Goal: Communication & Community: Answer question/provide support

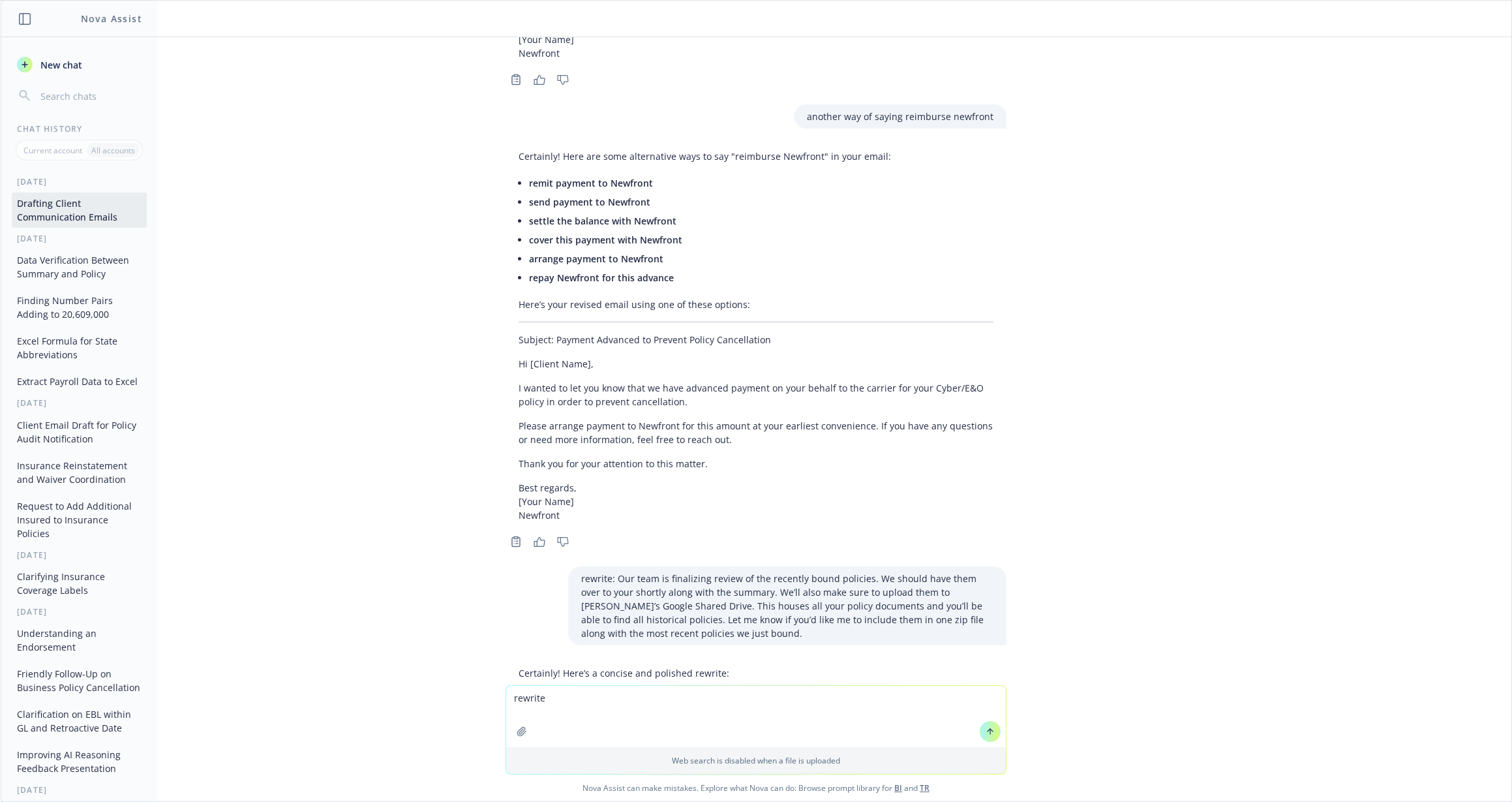
scroll to position [6779, 0]
type textarea "What is the term dog fooding in teh"
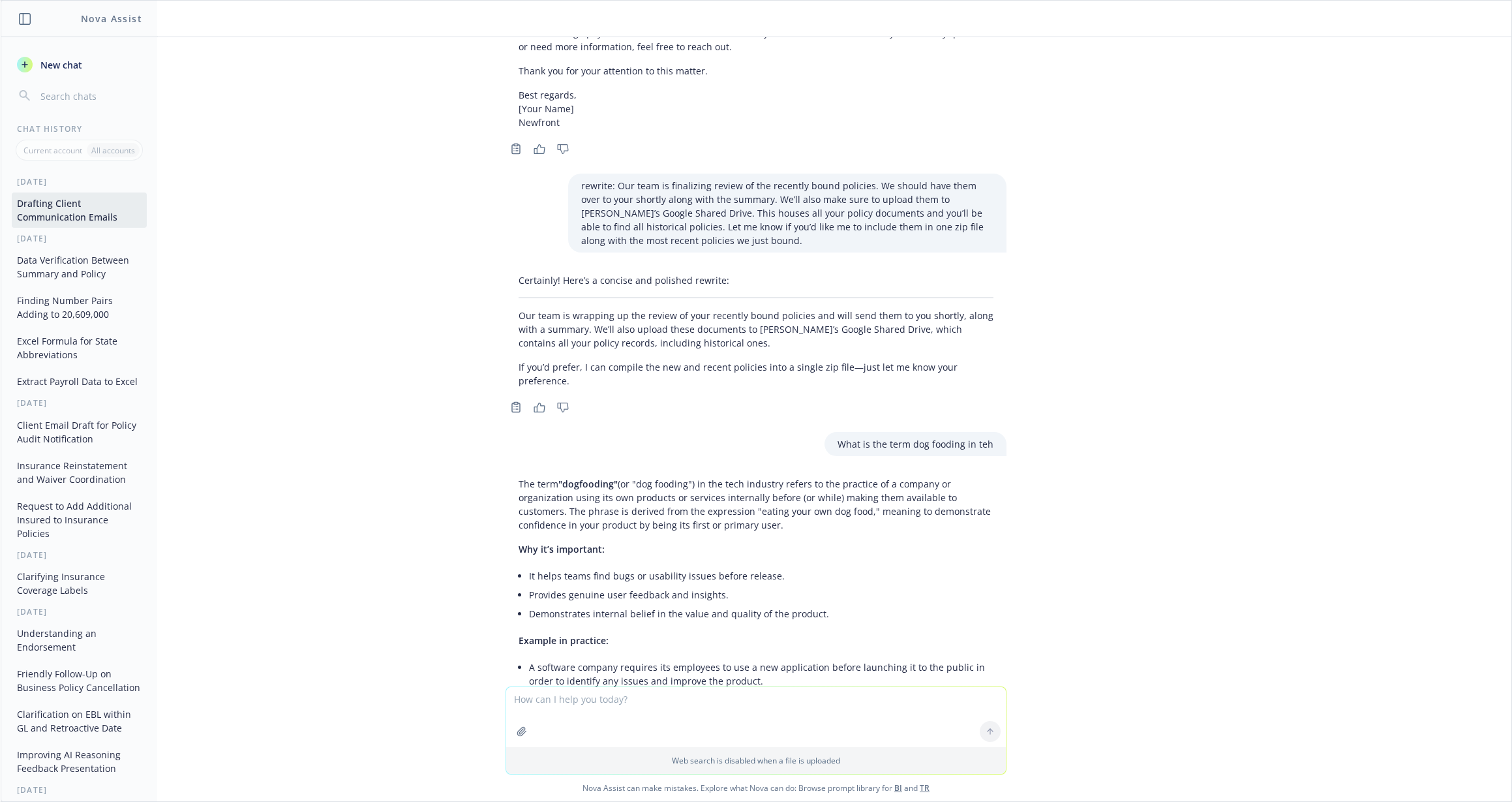
scroll to position [7189, 0]
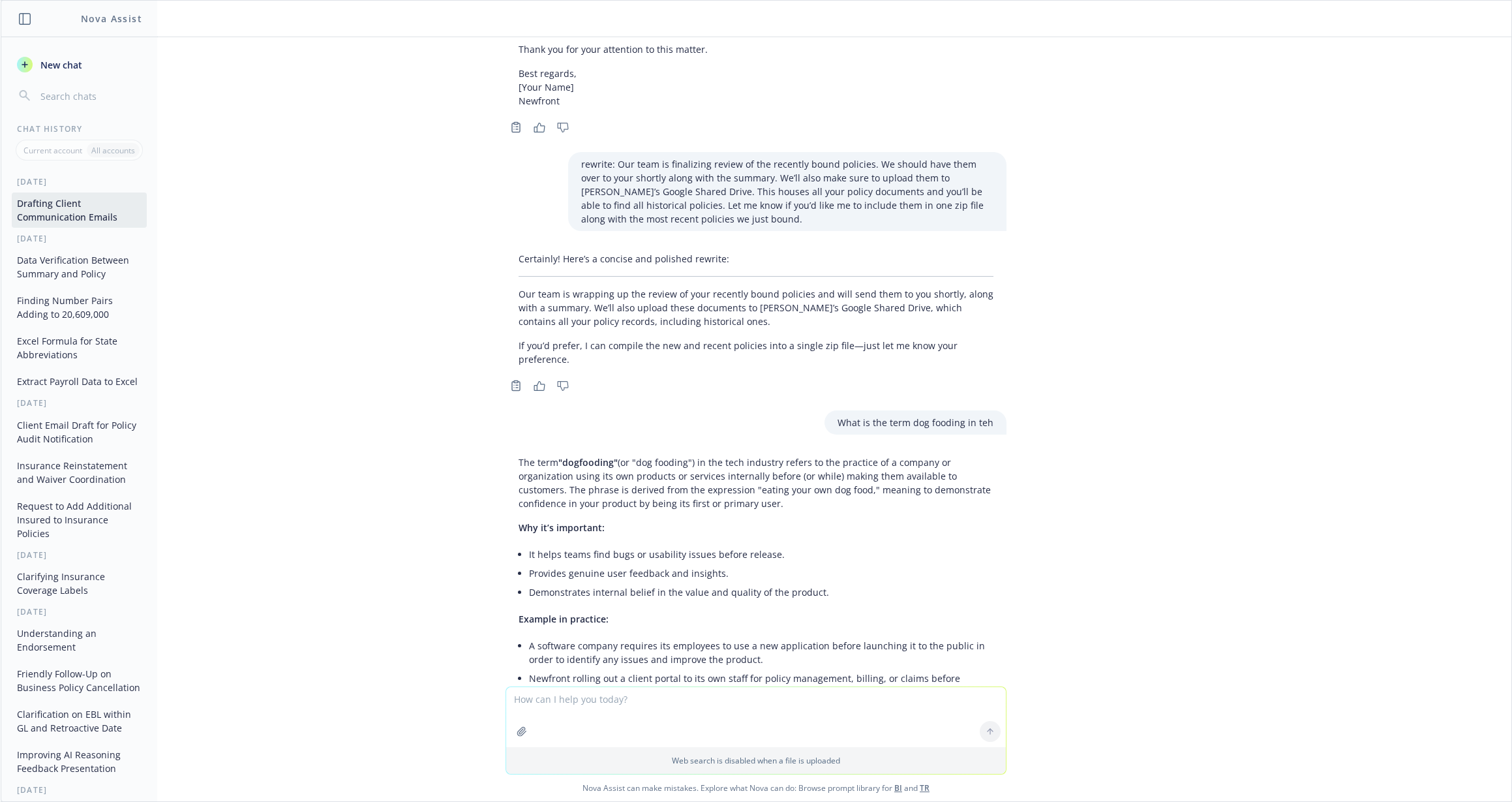
click at [592, 699] on textarea at bounding box center [756, 717] width 500 height 60
type textarea "provide a internal note to team why that is the reason it has taken a bit longer"
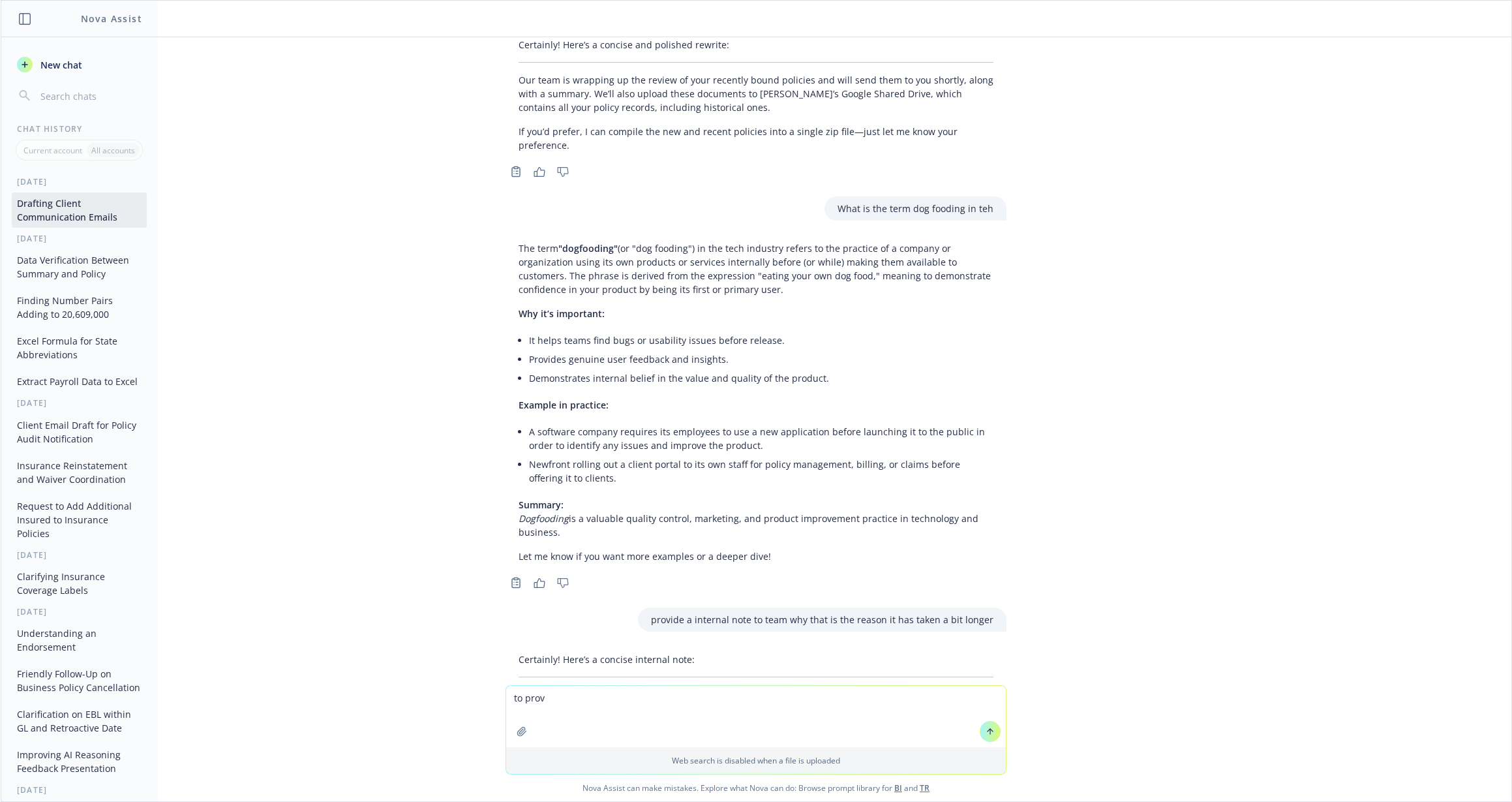
scroll to position [7405, 0]
type textarea "to proide their"
type textarea "make it shorter"
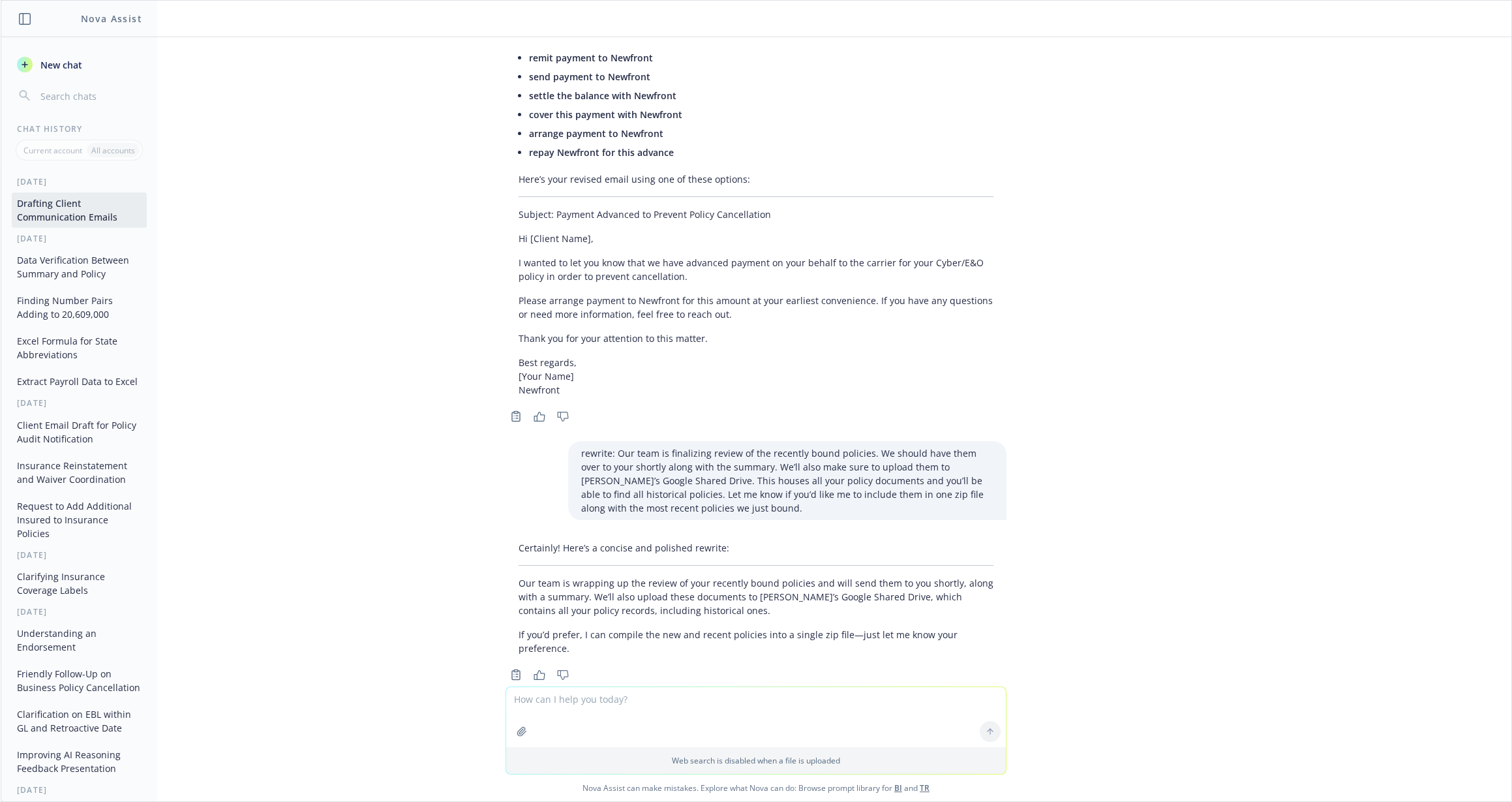
scroll to position [7604, 0]
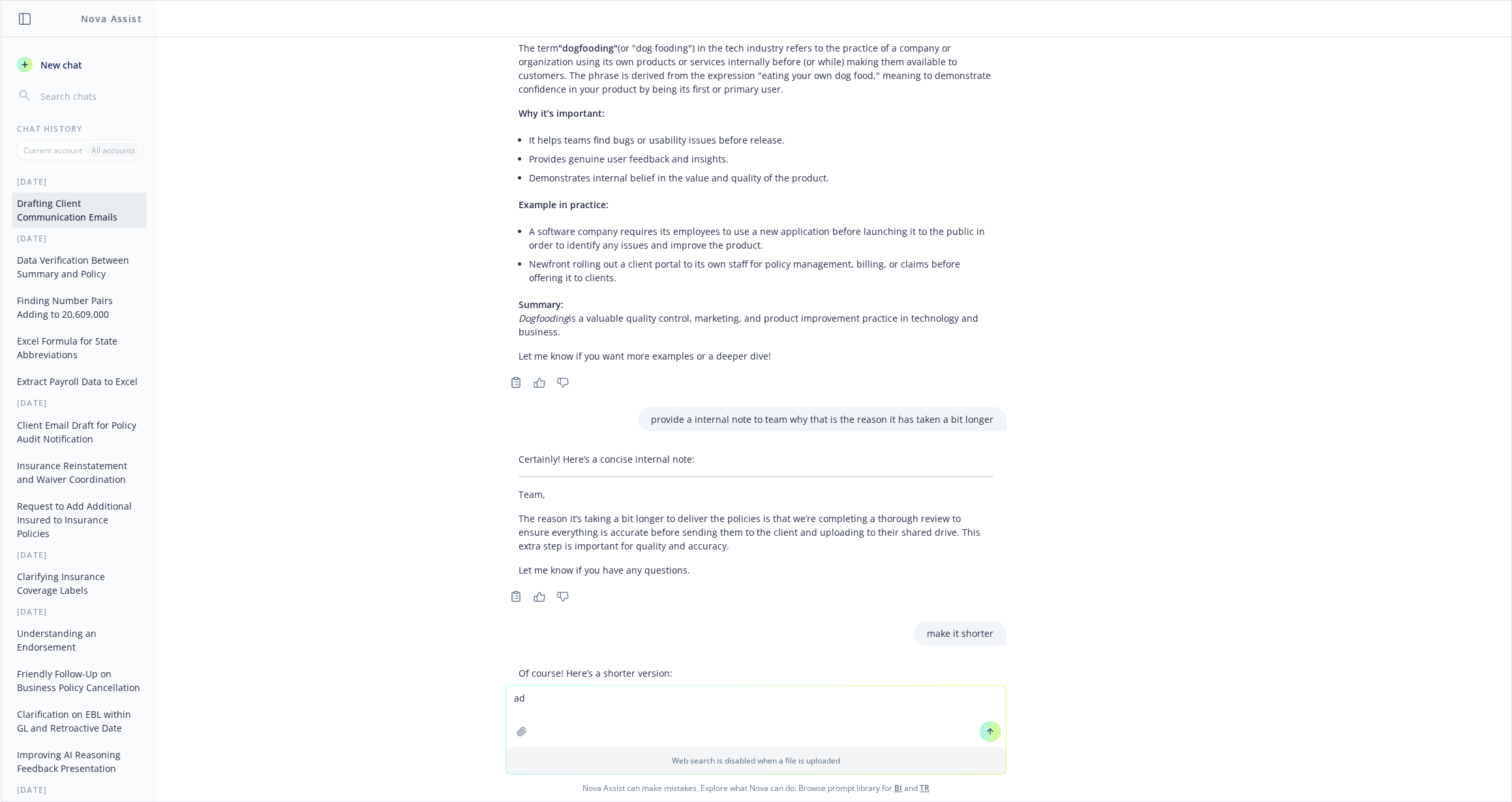
type textarea "a"
type textarea "I have used them to"
click at [593, 703] on textarea at bounding box center [756, 716] width 500 height 61
paste textarea
type textarea "This is the clients email, help draft a thoughtful response:"
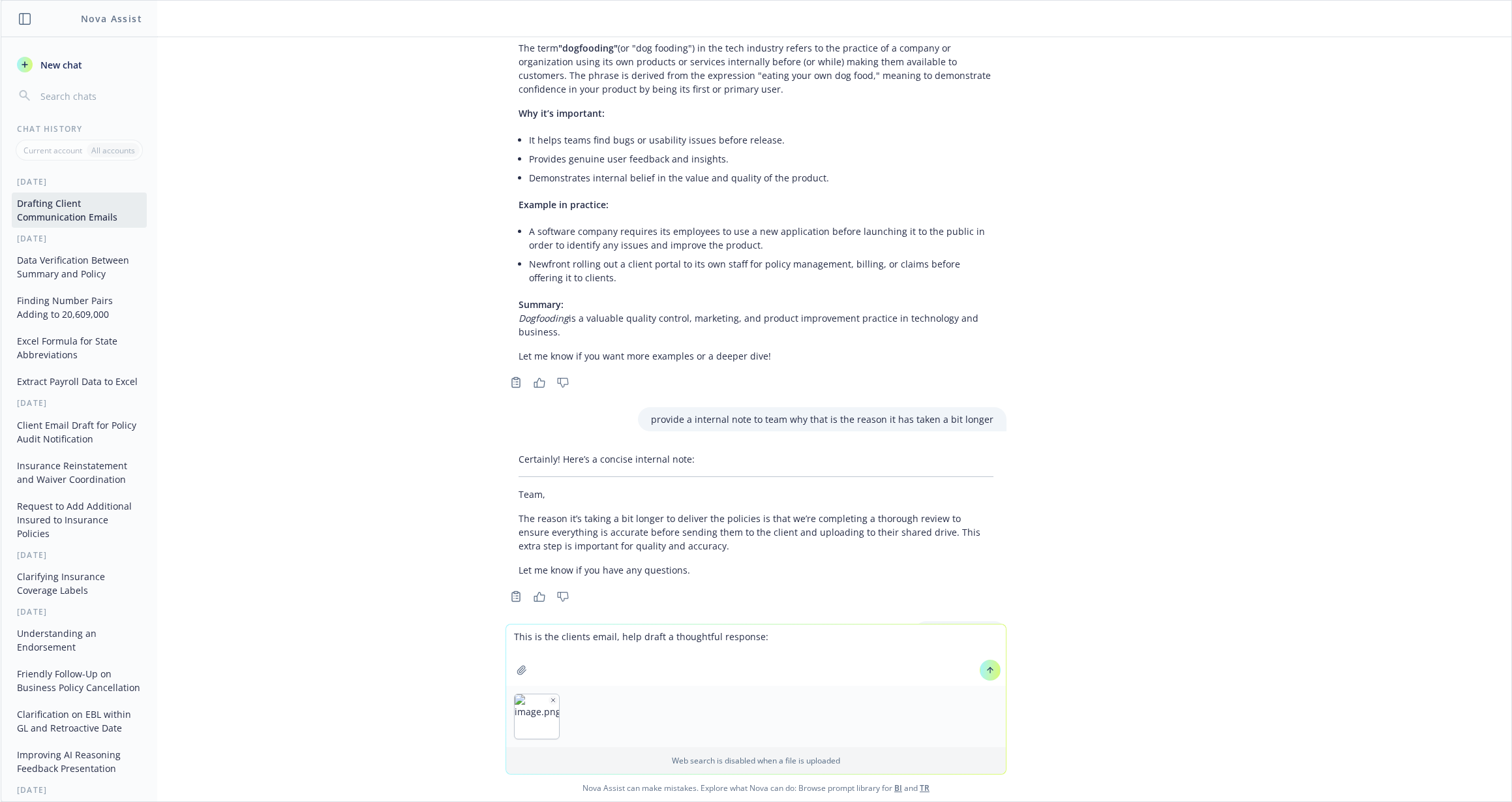
click at [982, 676] on button at bounding box center [990, 670] width 21 height 21
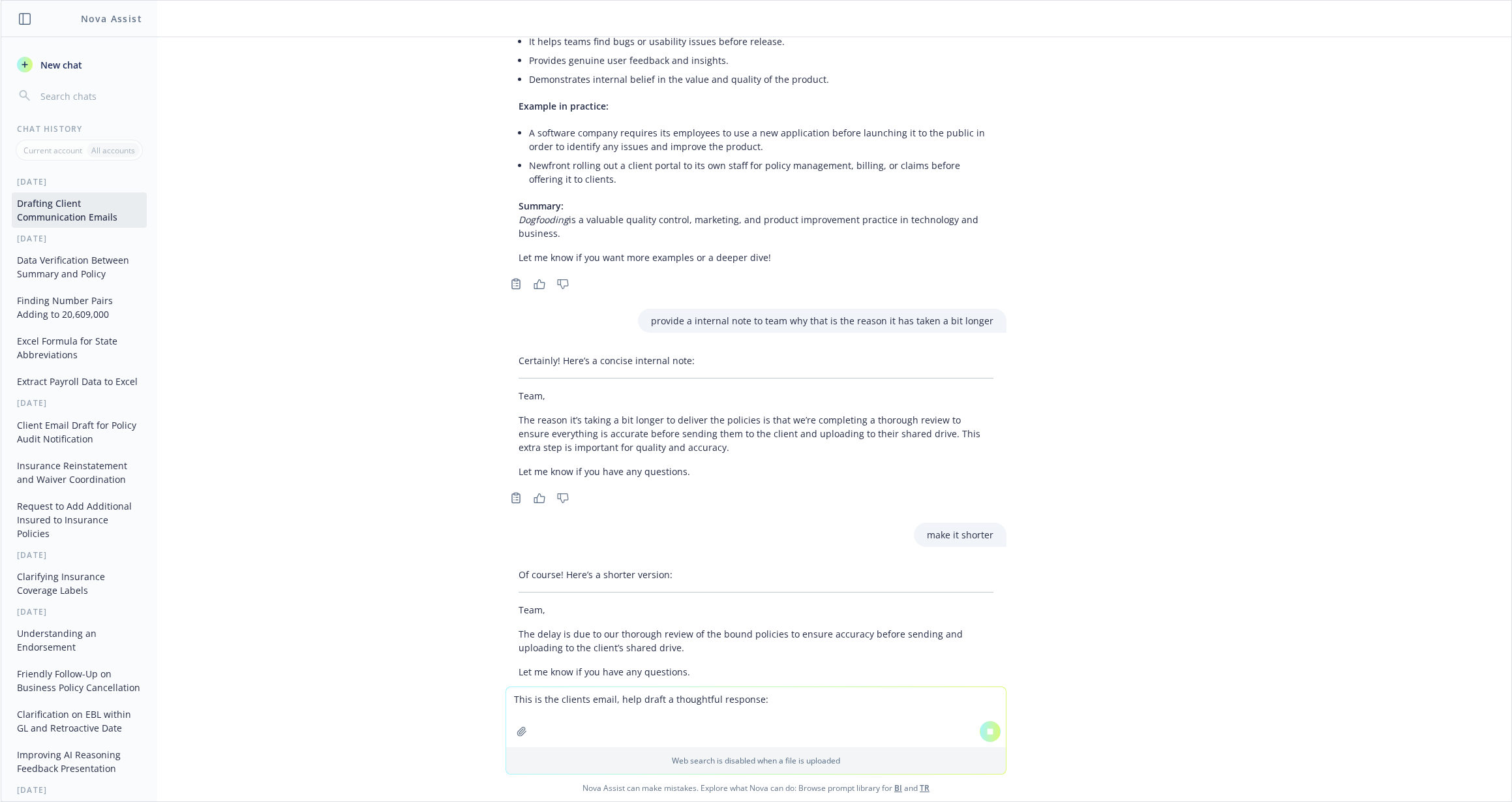
scroll to position [7083, 0]
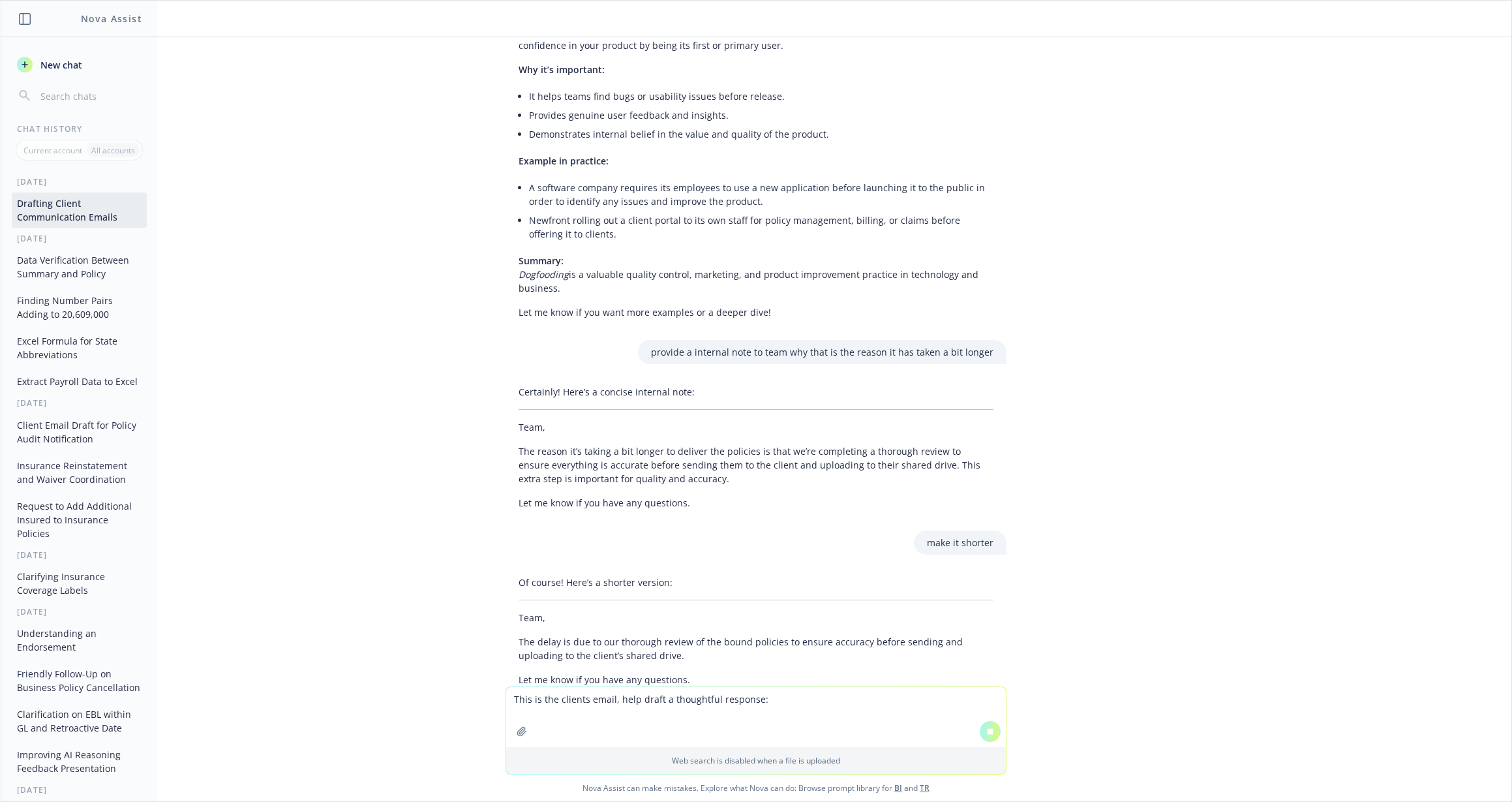
click at [535, 708] on textarea "This is the clients email, help draft a thoughtful response:" at bounding box center [756, 717] width 500 height 60
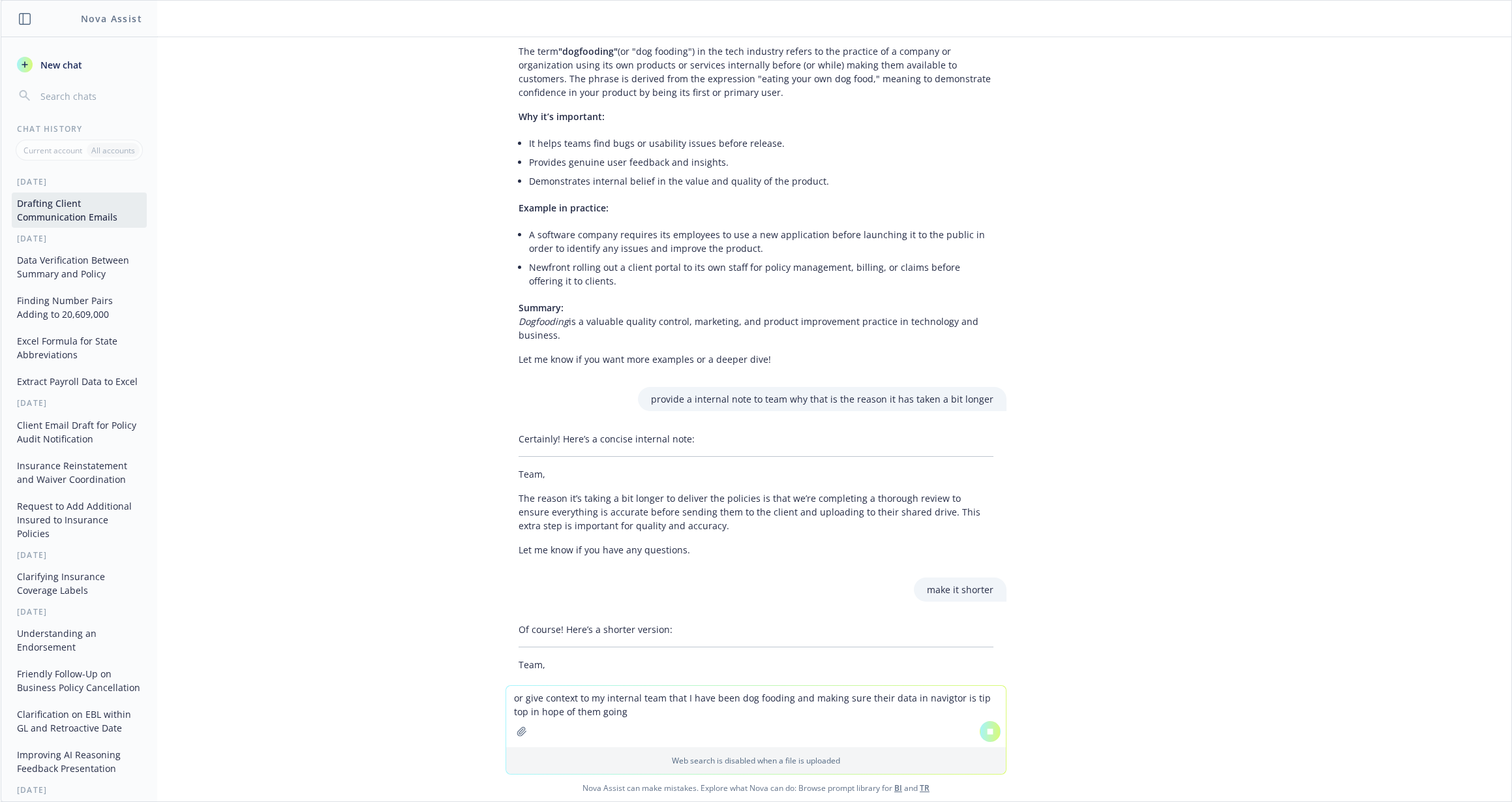
scroll to position [7099, 0]
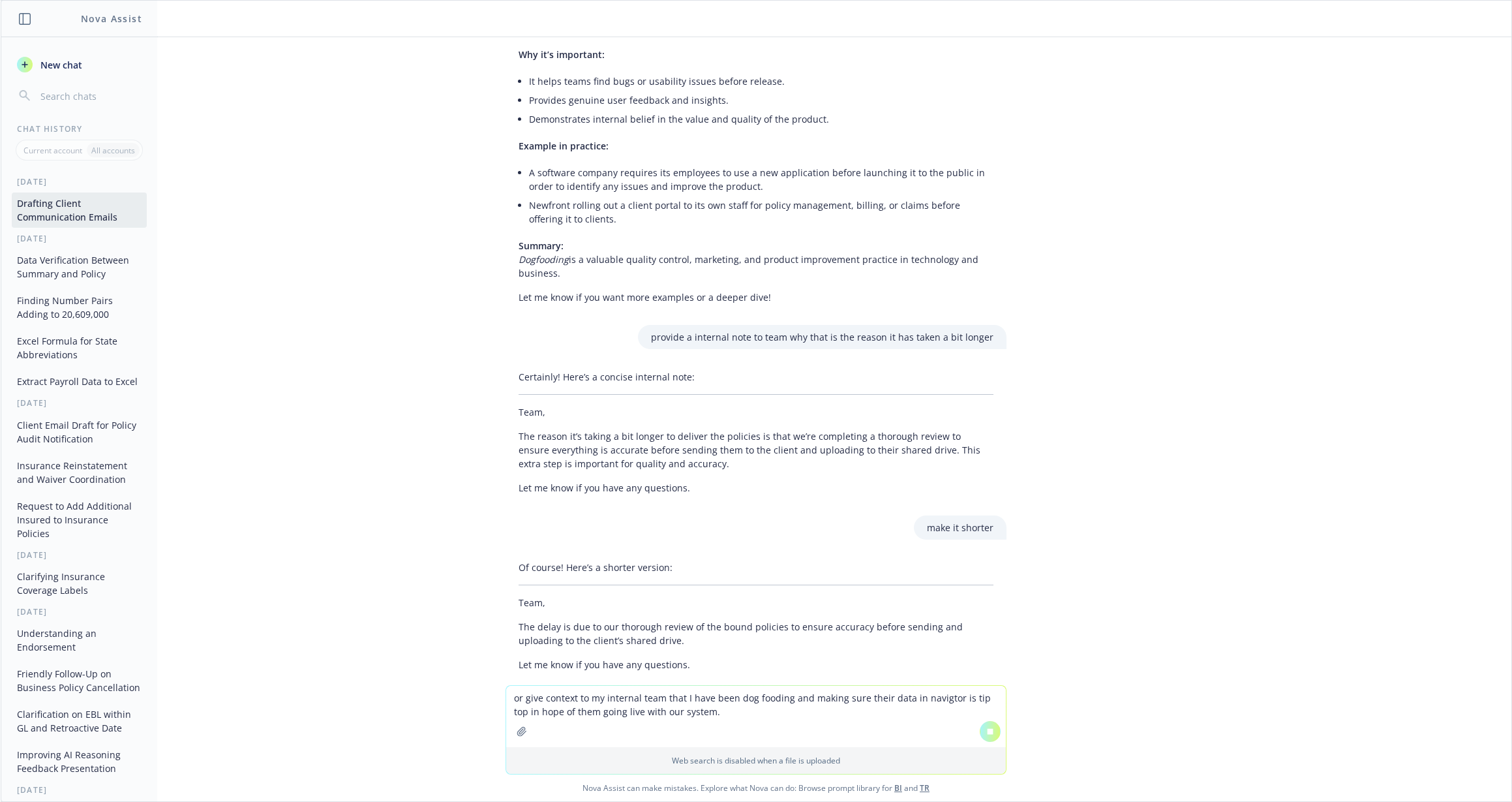
drag, startPoint x: 518, startPoint y: 697, endPoint x: 499, endPoint y: 698, distance: 19.0
click at [505, 698] on div "or give context to my internal team that I have been dog fooding and making sur…" at bounding box center [756, 730] width 501 height 89
type textarea "give context to my internal team that I have been dog fooding and making sure t…"
click at [987, 729] on icon at bounding box center [990, 731] width 6 height 6
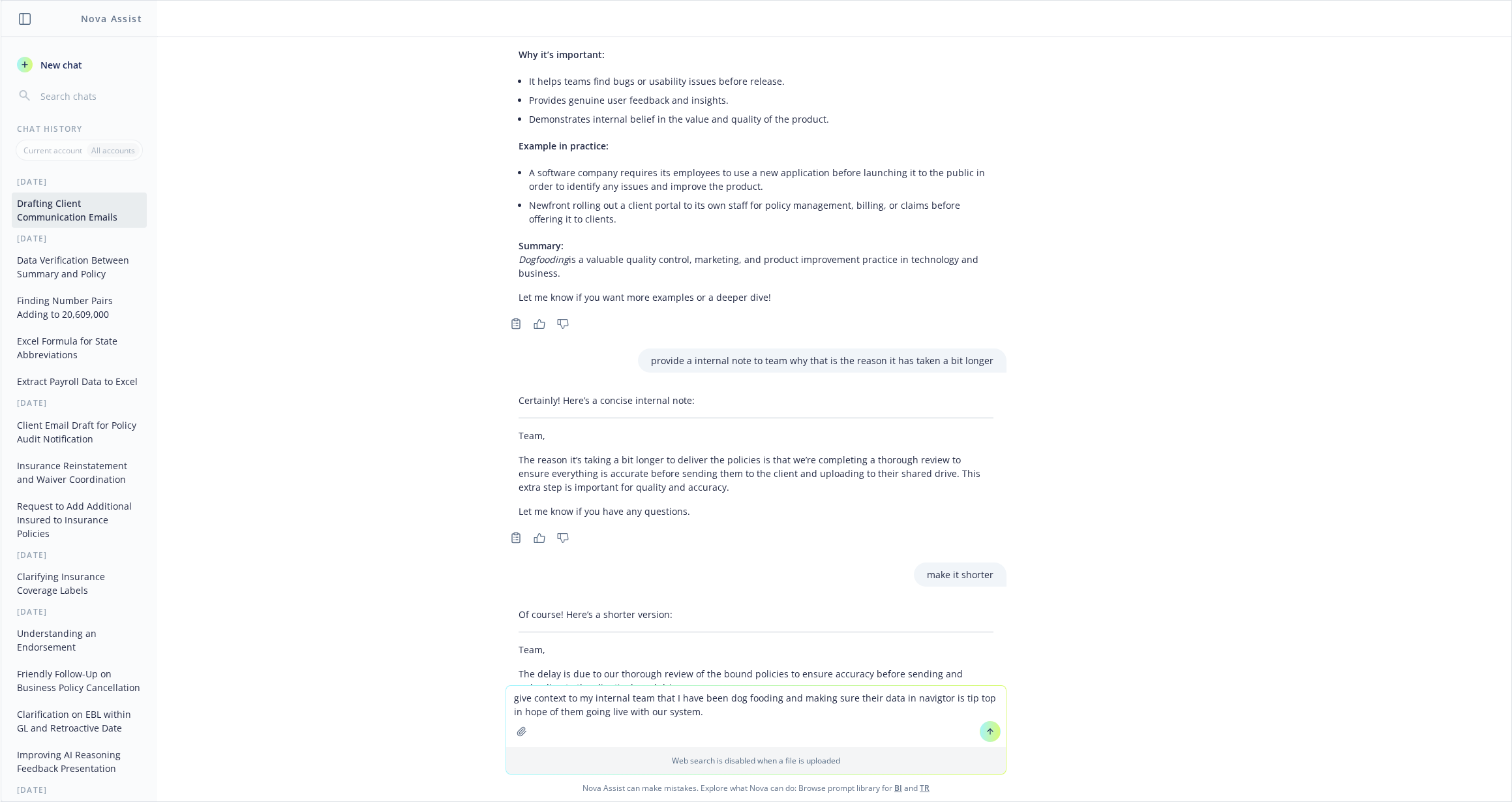
click at [986, 734] on icon at bounding box center [990, 731] width 9 height 9
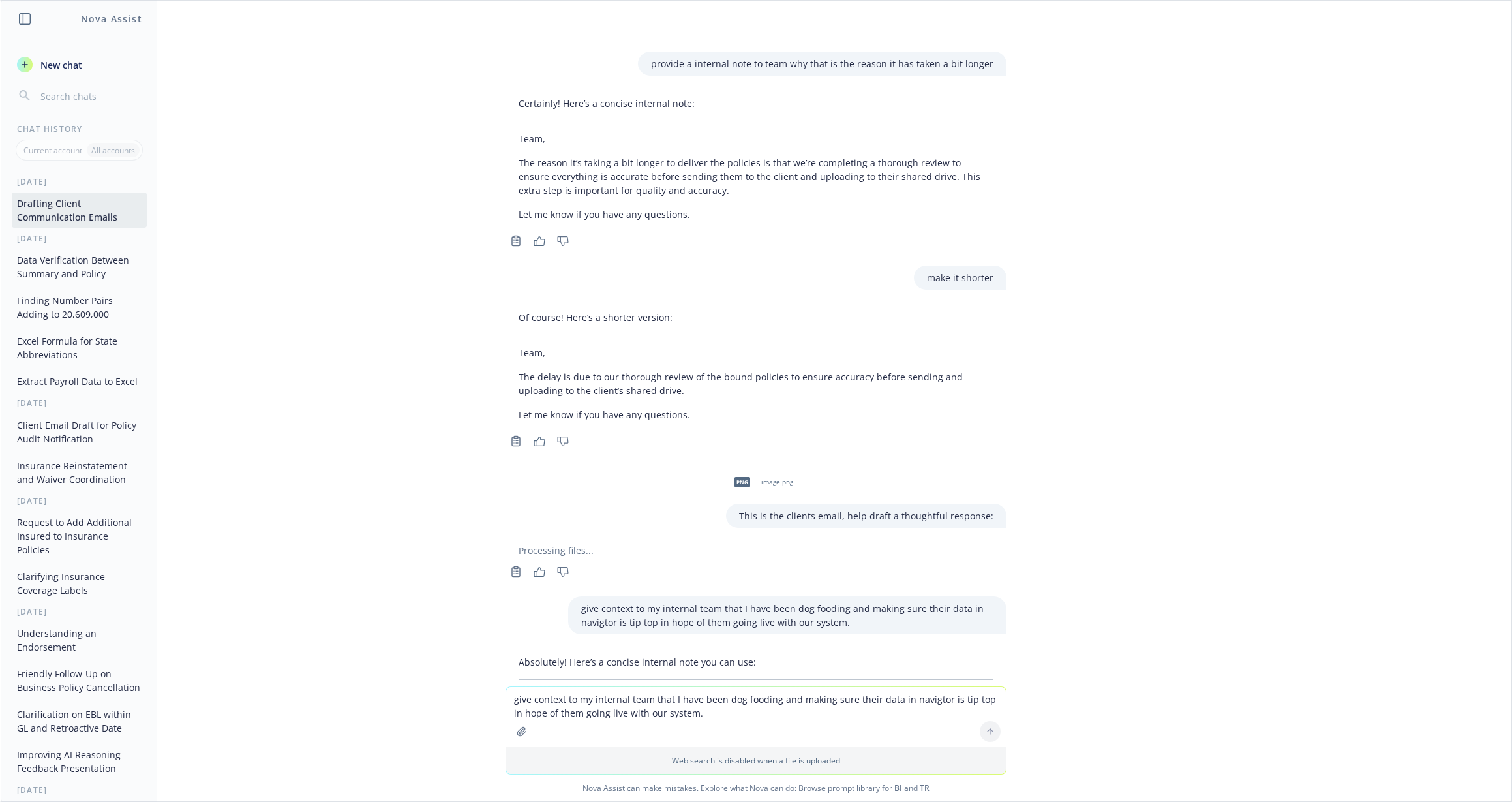
scroll to position [7962, 0]
click at [596, 700] on textarea "give context to my internal team that I have been dog fooding and making sure t…" at bounding box center [756, 717] width 500 height 60
type textarea "make it causal and short"
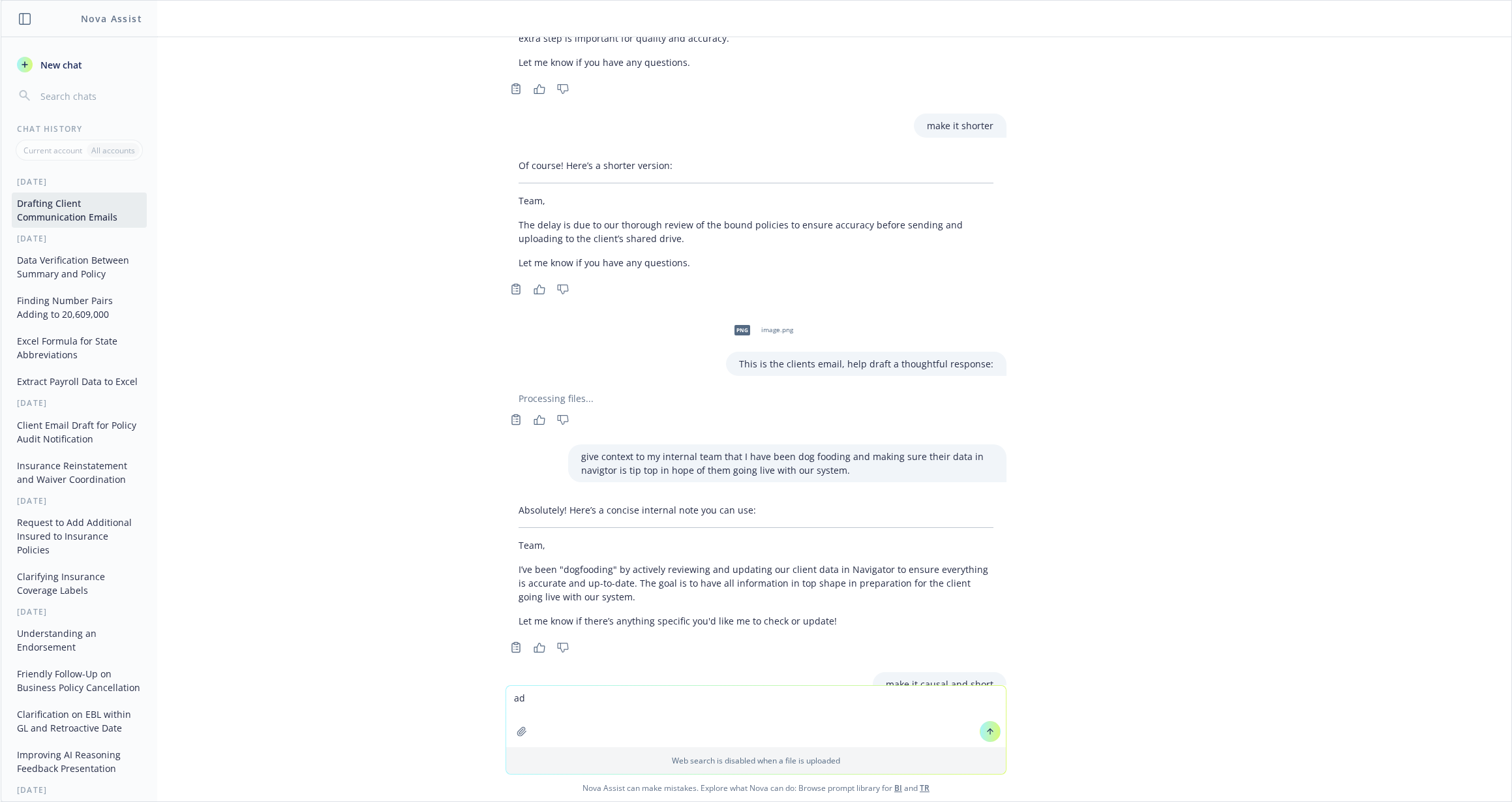
scroll to position [8129, 0]
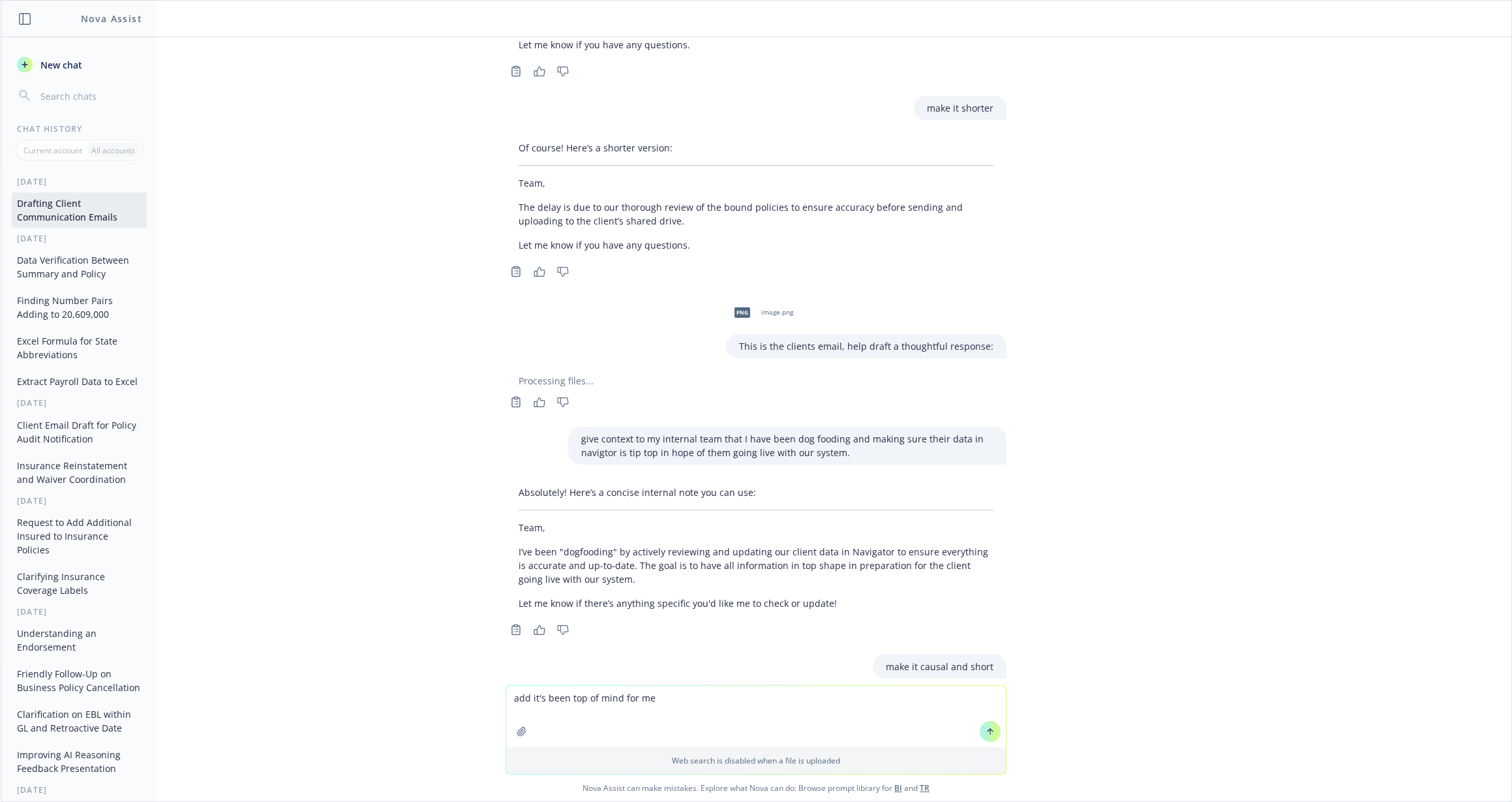
click at [512, 698] on textarea "add it's been top of mind for me" at bounding box center [756, 716] width 500 height 61
type textarea "add this account has been top of mind for me"
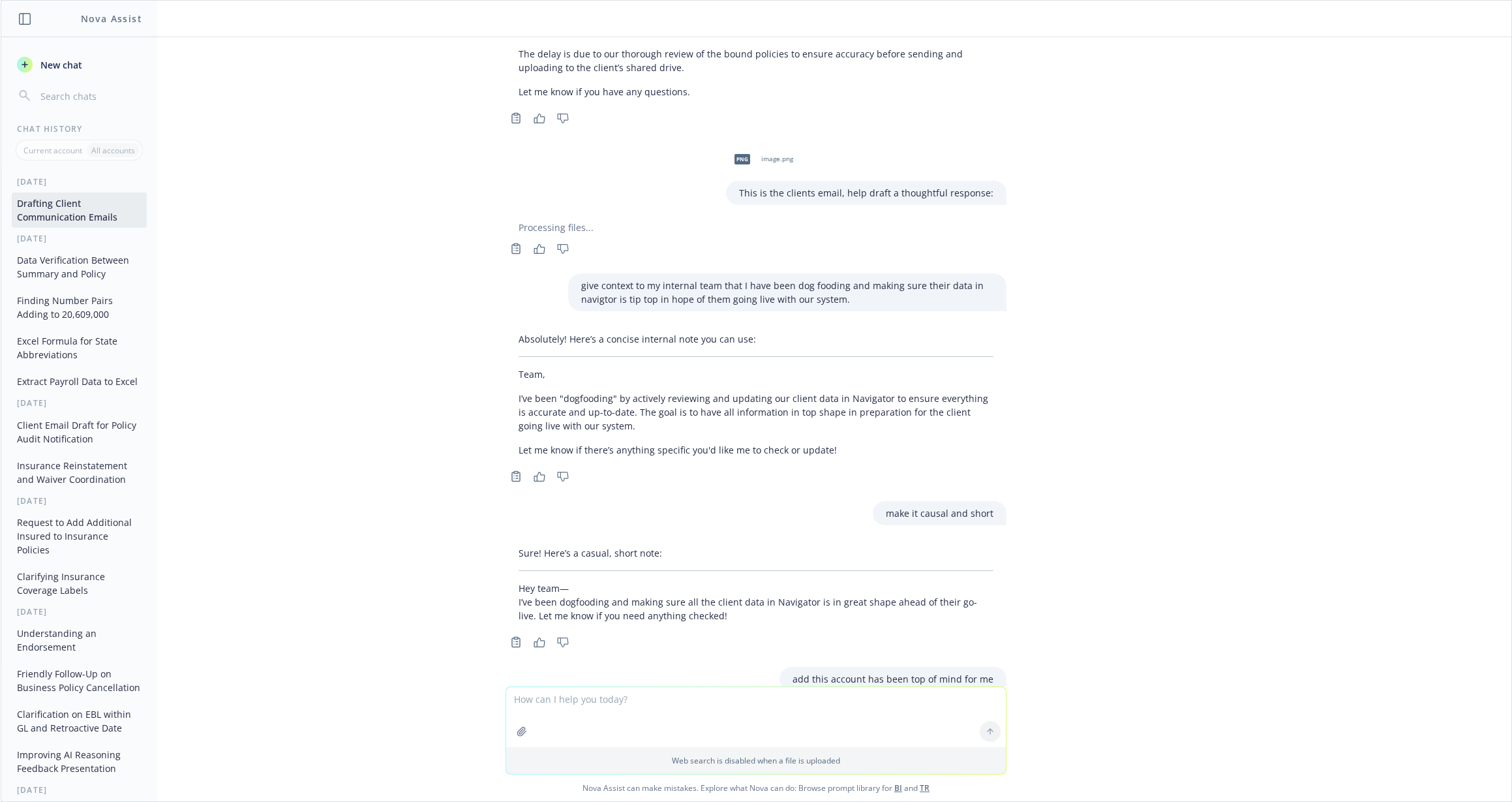
scroll to position [8293, 0]
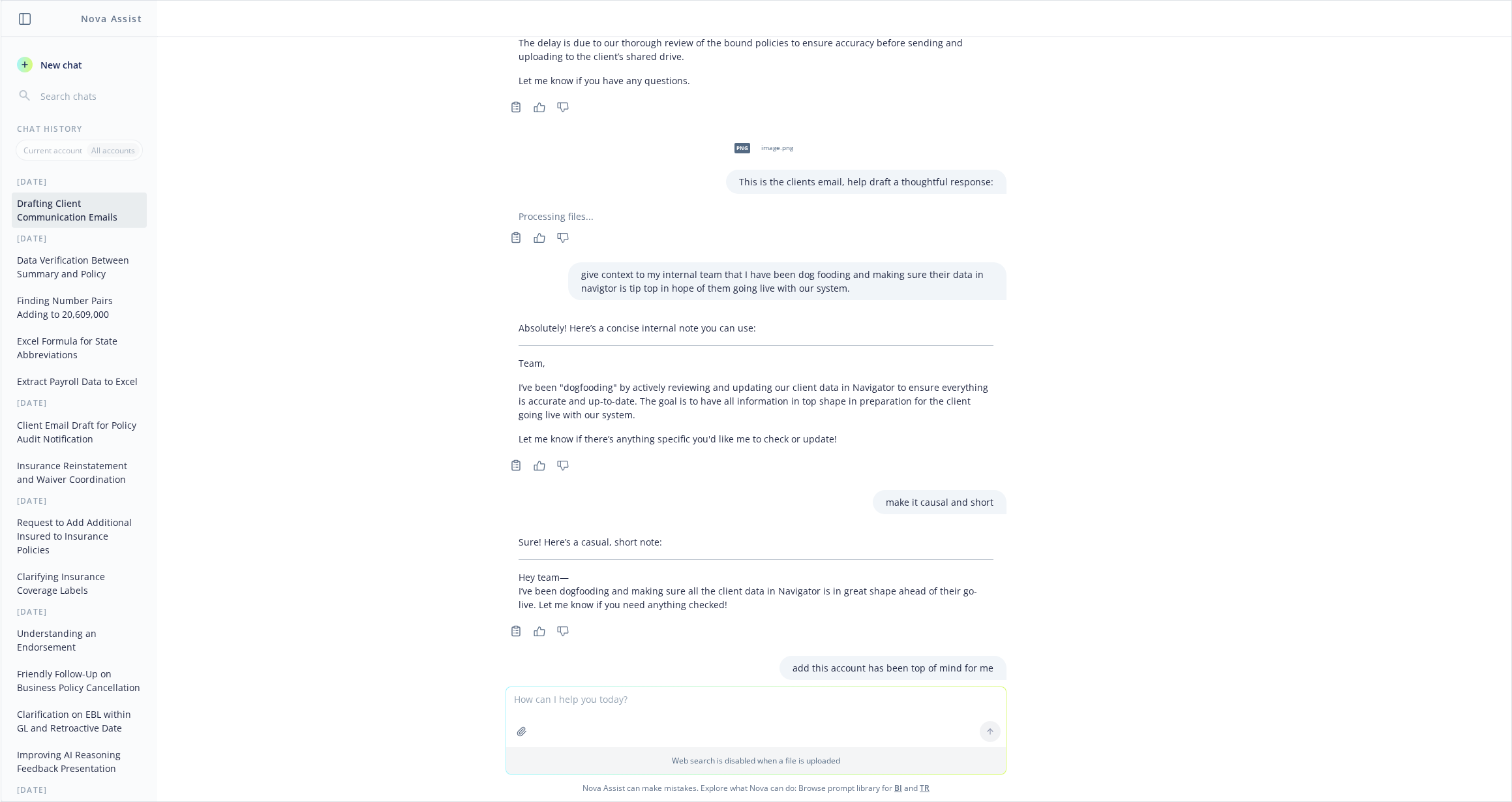
click at [619, 700] on textarea at bounding box center [756, 717] width 500 height 60
paste textarea "I will say this account has been top of mind for me. I've been "dogfooding" and…"
type textarea "rewrite hsorter: I will say this account has been top of mind for me. I've been…"
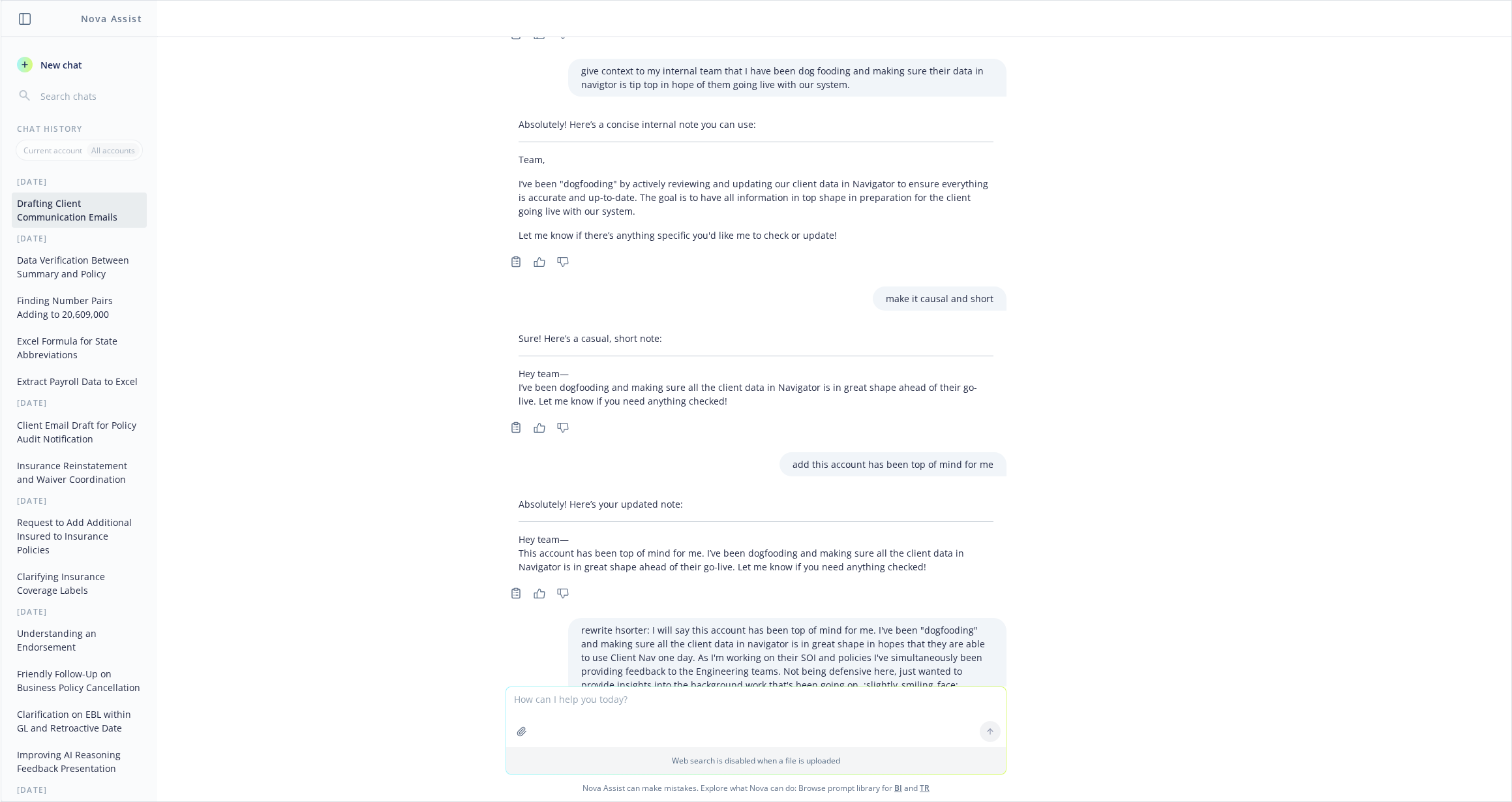
scroll to position [8514, 0]
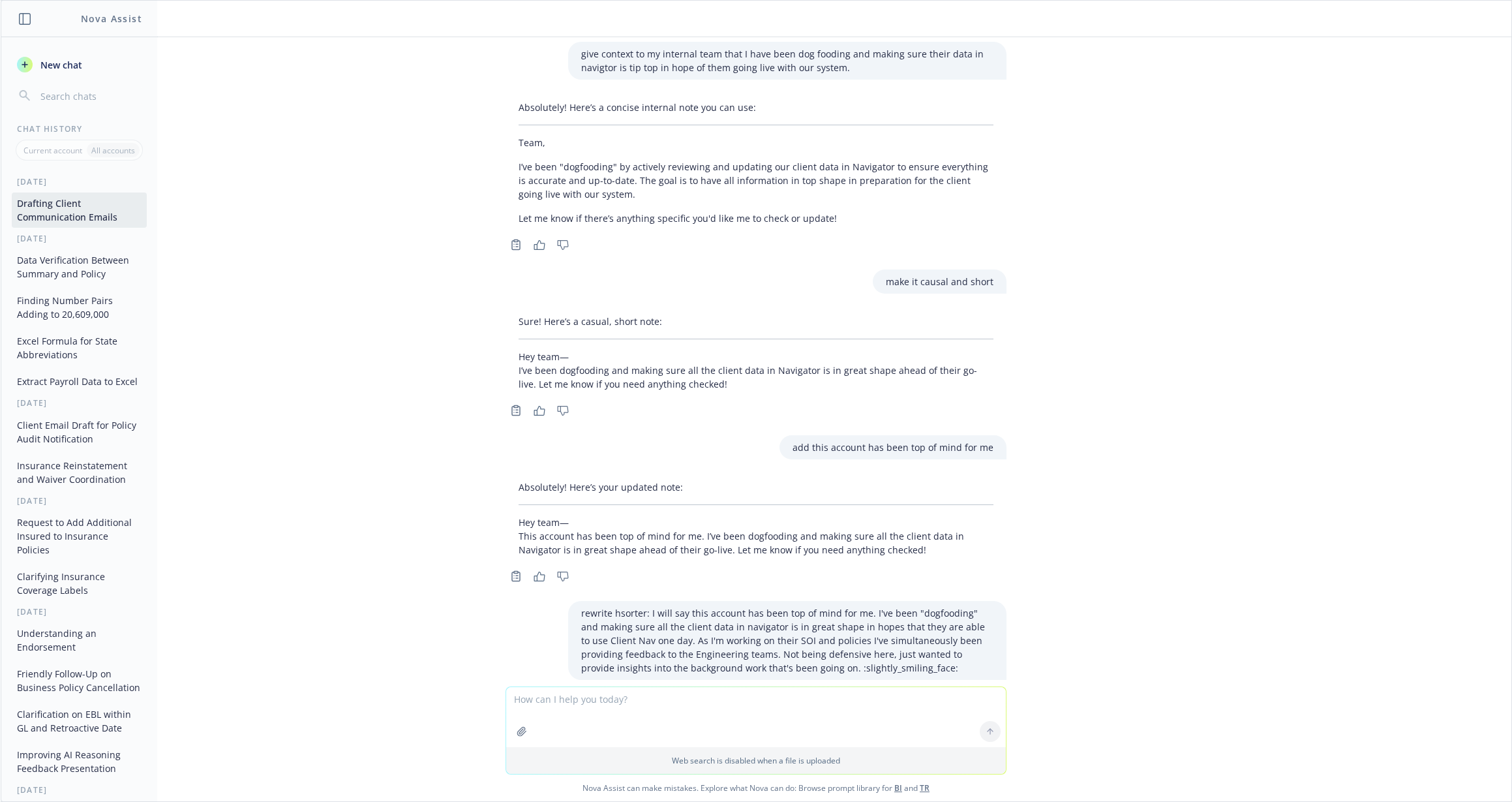
drag, startPoint x: 498, startPoint y: 591, endPoint x: 818, endPoint y: 614, distance: 320.8
click at [818, 696] on div "Absolutely! Here’s a shorter version: This account’s been top of mind for me. I…" at bounding box center [756, 739] width 501 height 87
copy p "This account’s been top of mind for me. I’ve been dogfooding and keeping their …"
click at [811, 707] on textarea at bounding box center [756, 717] width 500 height 60
type textarea "make rework "not being defensive""
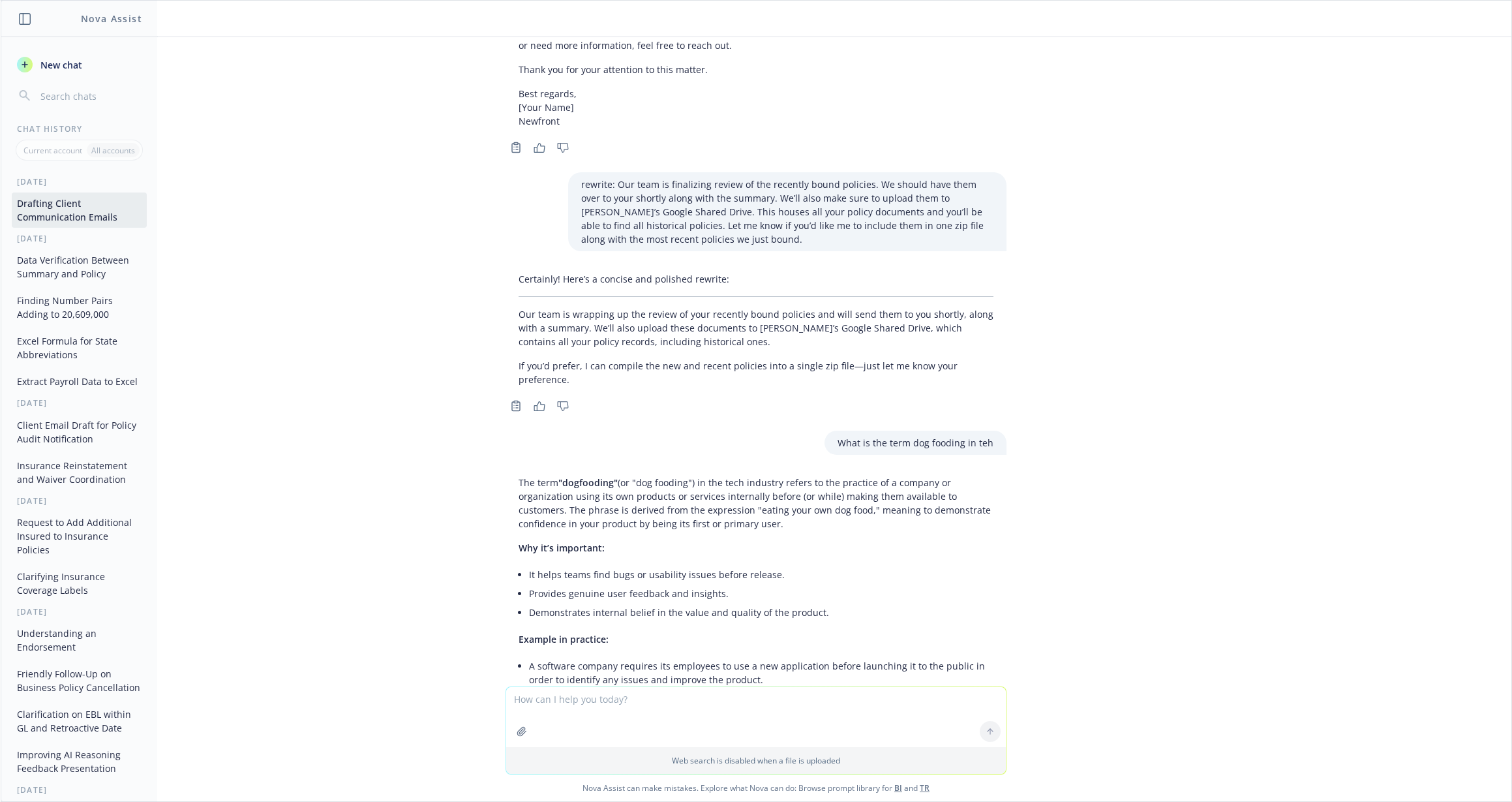
scroll to position [7184, 0]
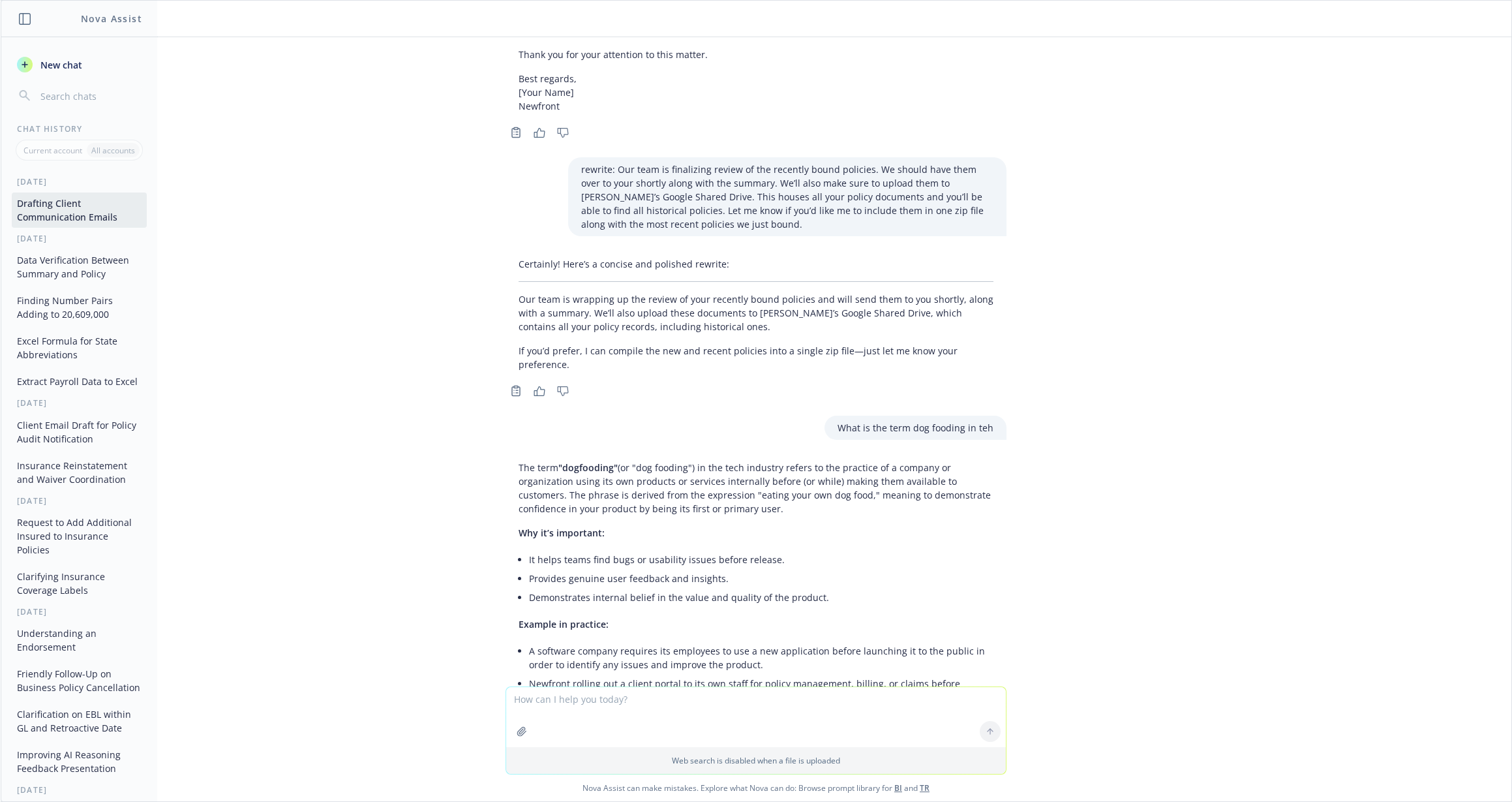
click at [607, 707] on textarea at bounding box center [756, 717] width 500 height 60
type textarea "o"
paste textarea "This account’s been top of mind for me. I’ve been "dogfooding" and keeping thei…"
type textarea "How does this sound: make the tone casual: This account’s been top of mind for …"
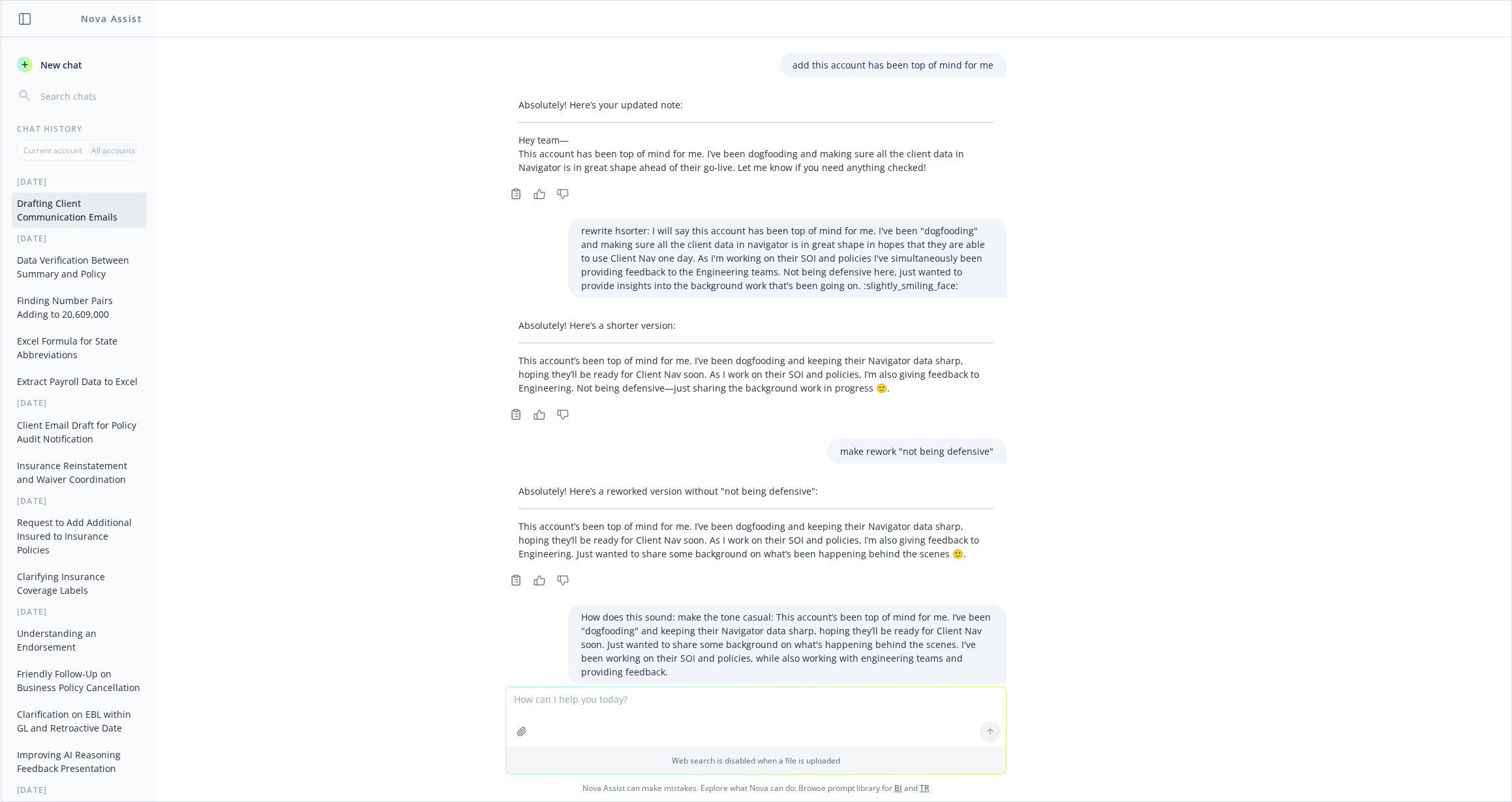
scroll to position [8900, 0]
drag, startPoint x: 507, startPoint y: 588, endPoint x: 892, endPoint y: 630, distance: 387.3
click at [892, 696] on div "That sounds good! Here’s a slightly tightened and casual version for you: This …" at bounding box center [756, 739] width 501 height 87
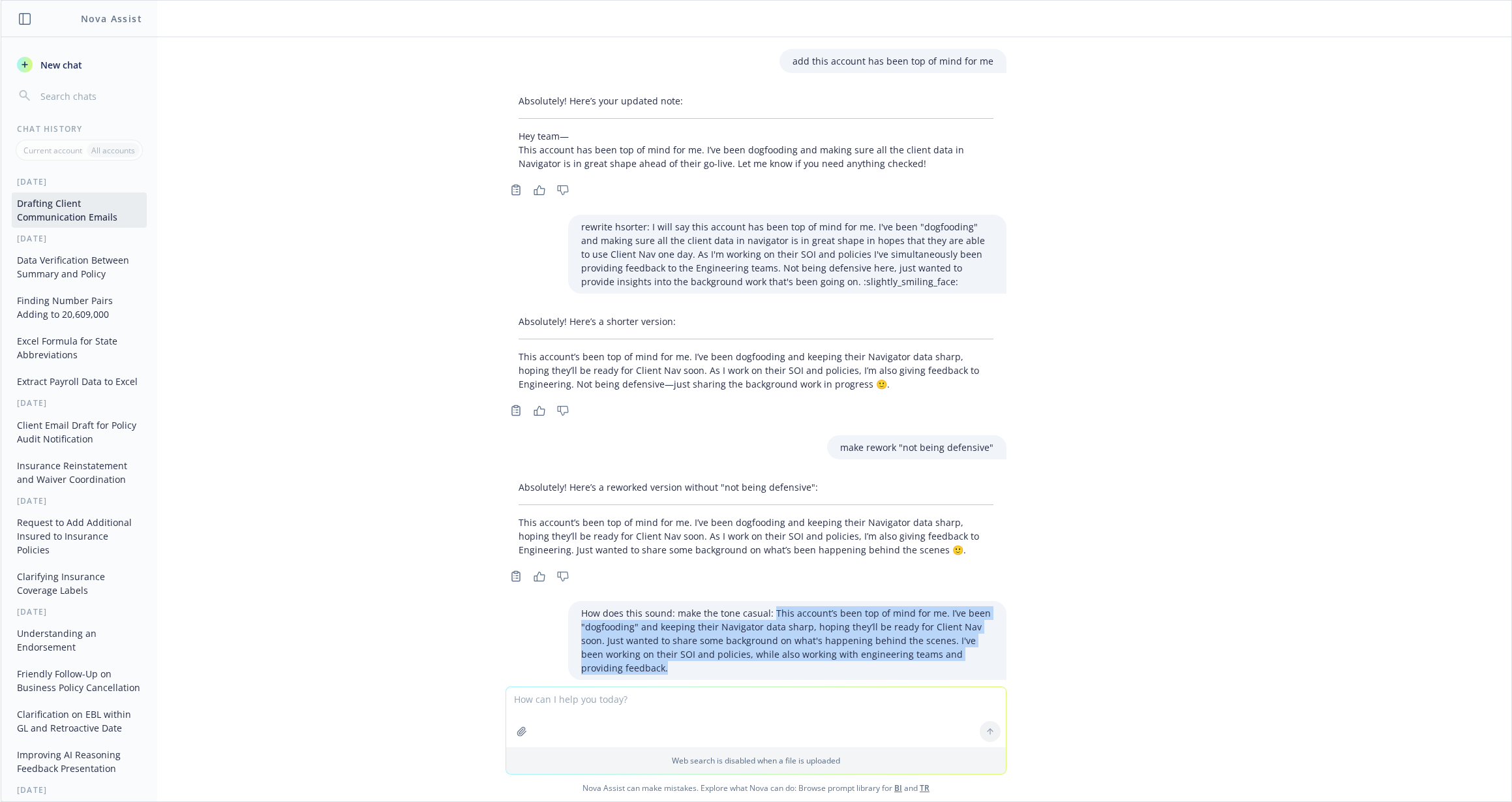
drag, startPoint x: 760, startPoint y: 461, endPoint x: 845, endPoint y: 514, distance: 100.2
click at [845, 606] on p "How does this sound: make the tone casual: This account’s been top of mind for …" at bounding box center [788, 640] width 412 height 69
copy p "This account’s been top of mind for me. I’ve been "dogfooding" and keeping thei…"
